Goal: Task Accomplishment & Management: Use online tool/utility

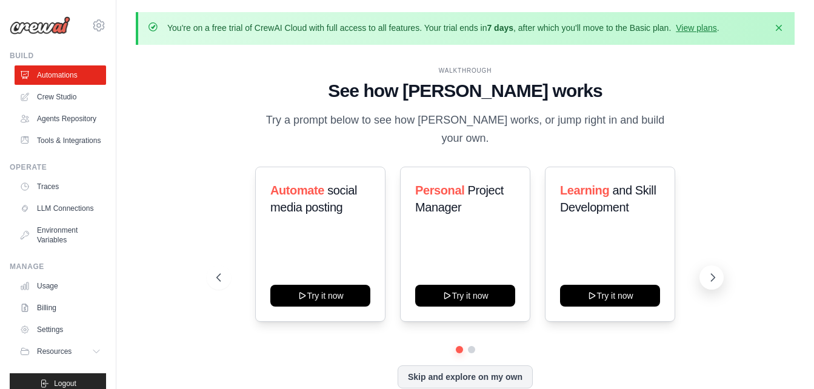
click at [718, 272] on icon at bounding box center [713, 278] width 12 height 12
click at [451, 366] on button "Skip and explore on my own" at bounding box center [465, 375] width 135 height 23
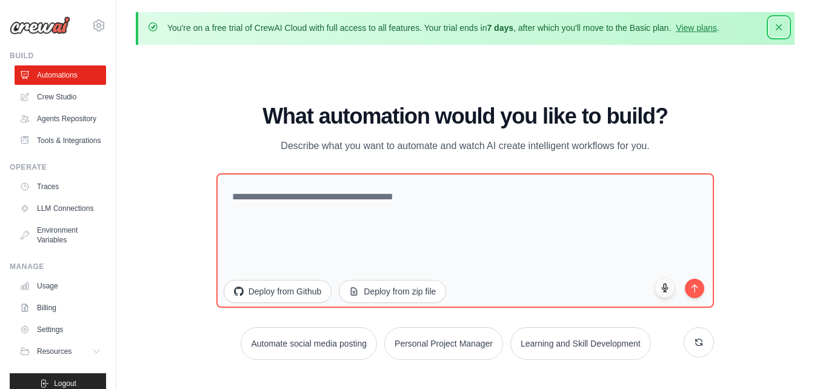
click at [788, 22] on button "Dismiss" at bounding box center [779, 27] width 19 height 19
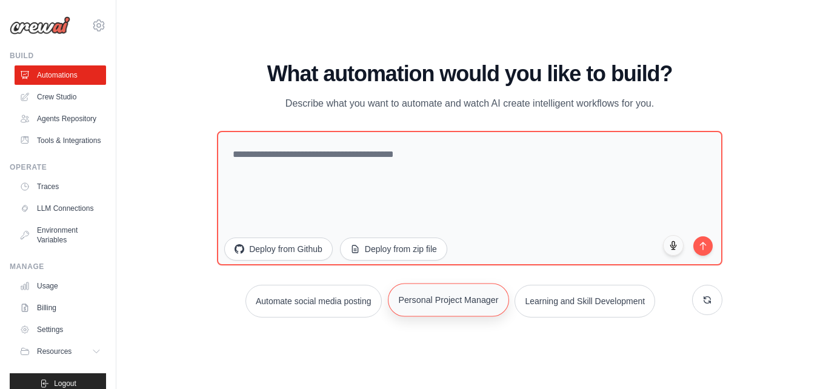
click at [429, 304] on button "Personal Project Manager" at bounding box center [448, 299] width 121 height 33
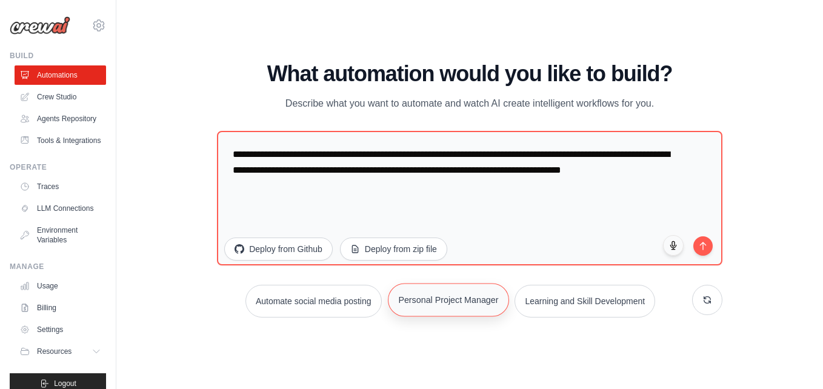
click at [429, 304] on button "Personal Project Manager" at bounding box center [448, 299] width 121 height 33
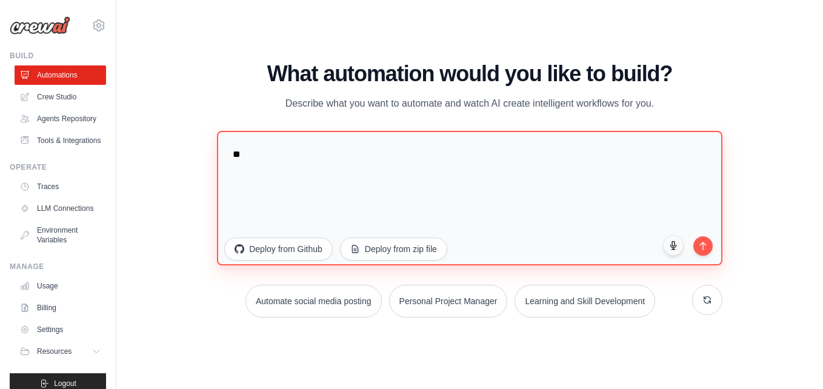
type textarea "*"
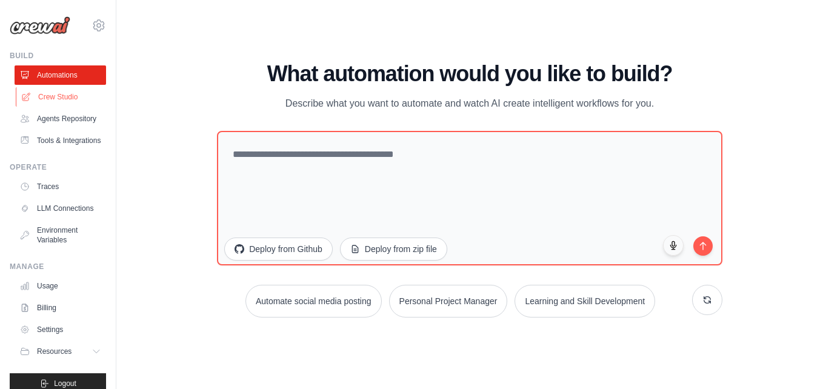
click at [74, 95] on link "Crew Studio" at bounding box center [62, 96] width 92 height 19
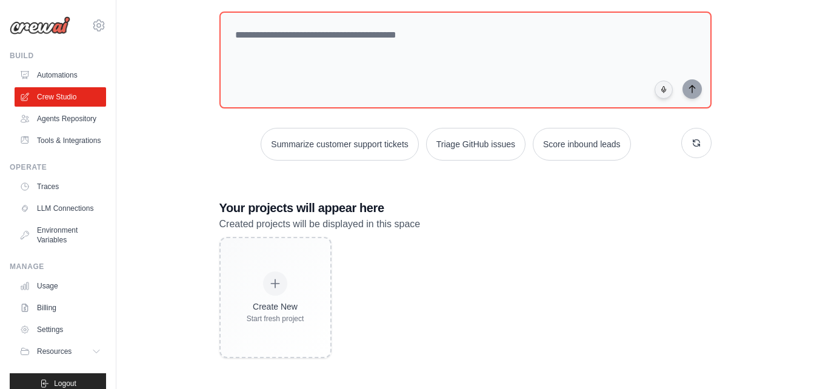
scroll to position [109, 0]
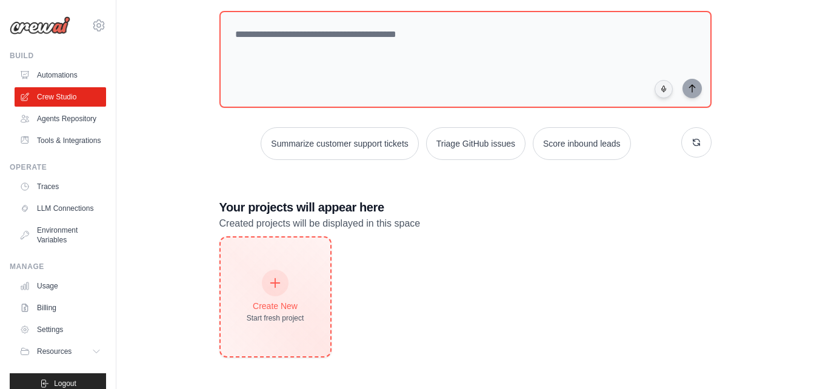
click at [270, 298] on div "Create New Start fresh project" at bounding box center [276, 297] width 58 height 52
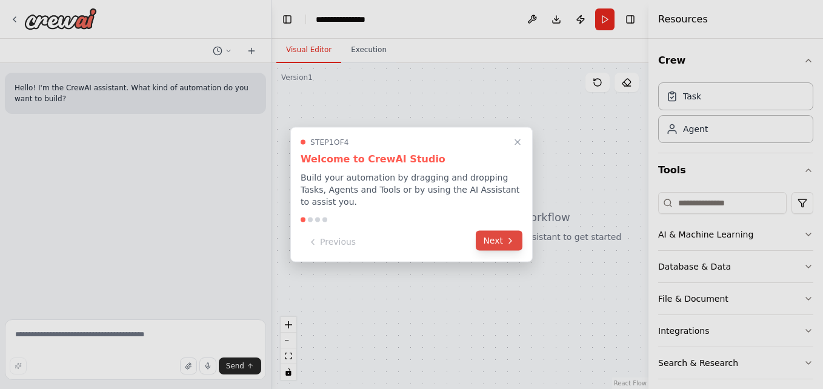
click at [500, 238] on button "Next" at bounding box center [499, 241] width 47 height 20
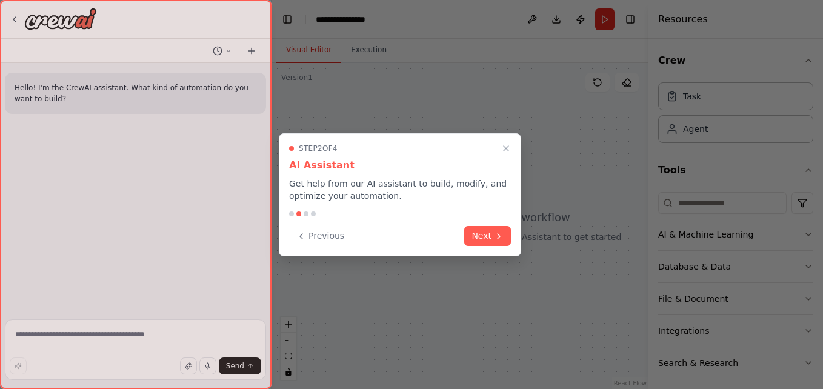
click at [500, 238] on icon at bounding box center [499, 237] width 10 height 10
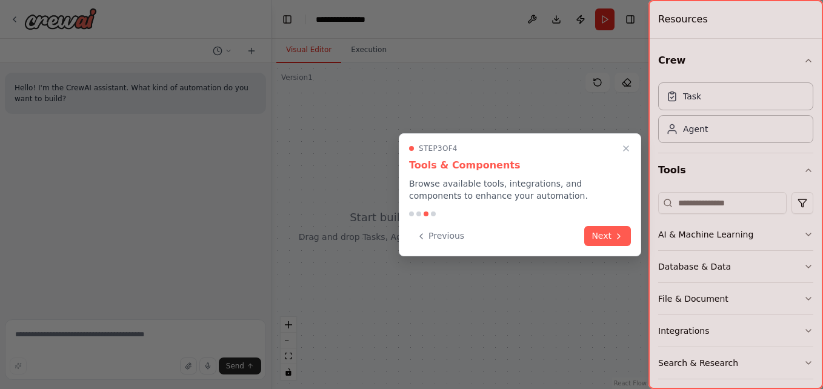
click at [500, 238] on div "Previous Next" at bounding box center [520, 236] width 222 height 20
click at [611, 238] on button "Next" at bounding box center [608, 235] width 47 height 20
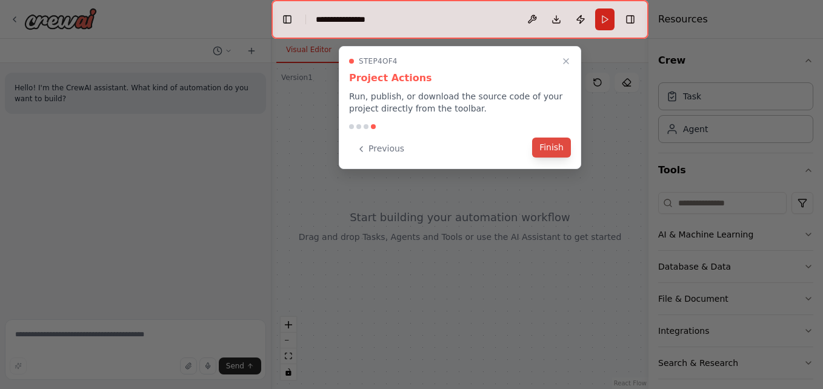
click at [547, 152] on button "Finish" at bounding box center [551, 148] width 39 height 20
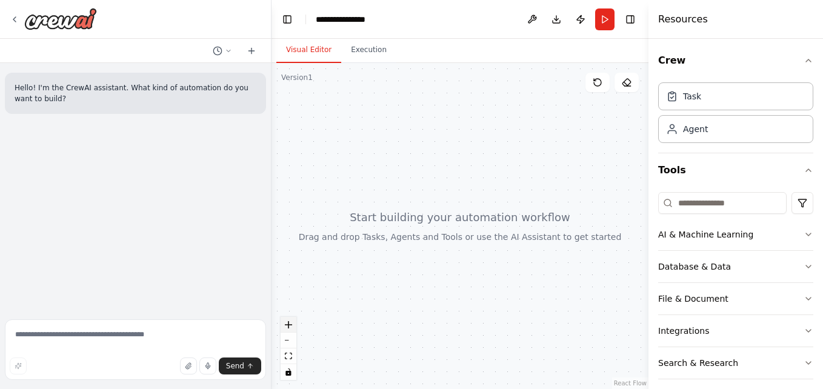
click at [290, 325] on icon "zoom in" at bounding box center [288, 324] width 7 height 7
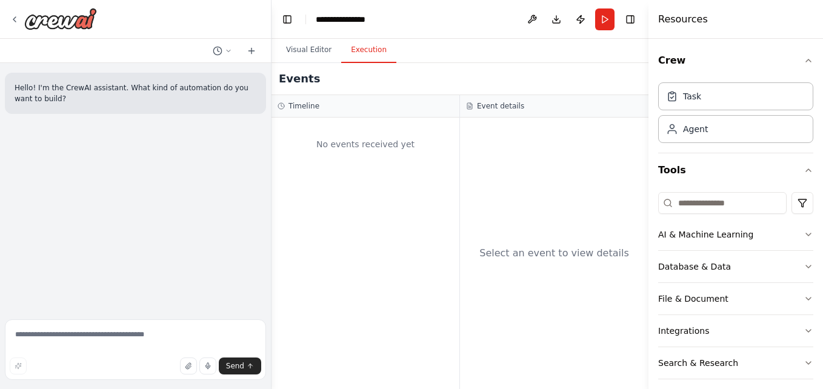
click at [366, 48] on button "Execution" at bounding box center [368, 50] width 55 height 25
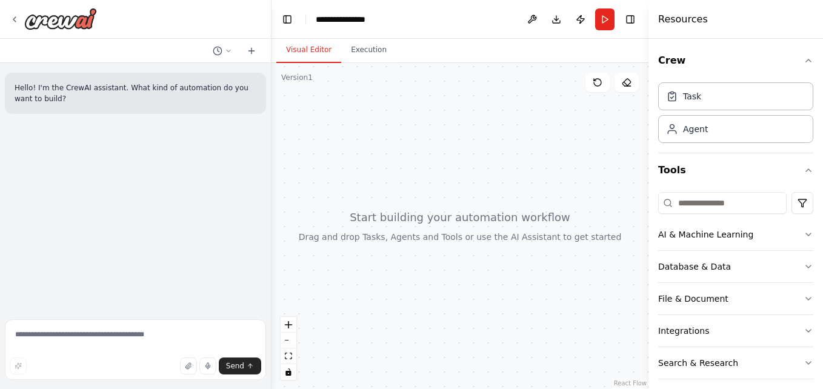
click at [331, 45] on button "Visual Editor" at bounding box center [309, 50] width 65 height 25
click at [683, 106] on div "Task" at bounding box center [736, 96] width 155 height 28
click at [674, 101] on icon at bounding box center [672, 96] width 12 height 12
click at [733, 133] on div "Agent" at bounding box center [736, 129] width 155 height 28
click at [709, 206] on input at bounding box center [723, 203] width 129 height 22
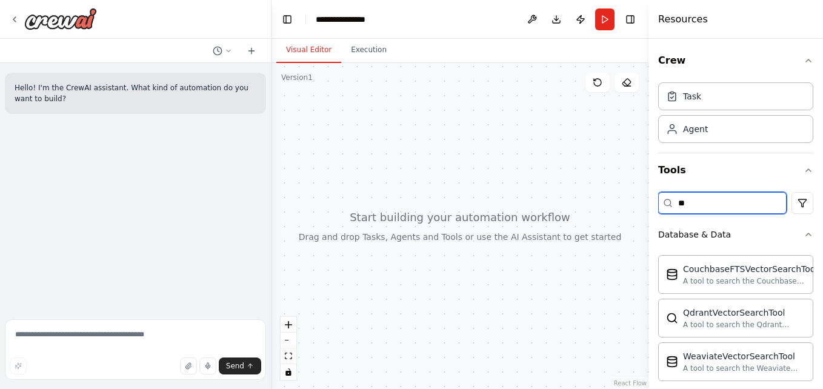
type input "*"
type input "**"
click at [794, 32] on div "Resources" at bounding box center [736, 19] width 175 height 39
